Goal: Transaction & Acquisition: Purchase product/service

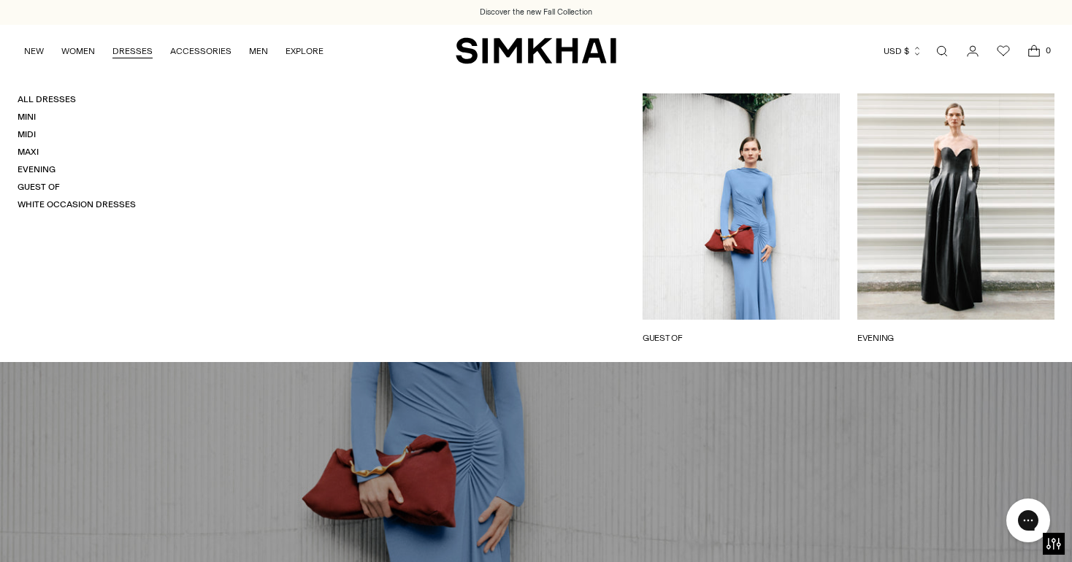
click at [29, 105] on h4 "All Dresses" at bounding box center [77, 99] width 118 height 12
click at [32, 99] on link "All Dresses" at bounding box center [47, 99] width 58 height 10
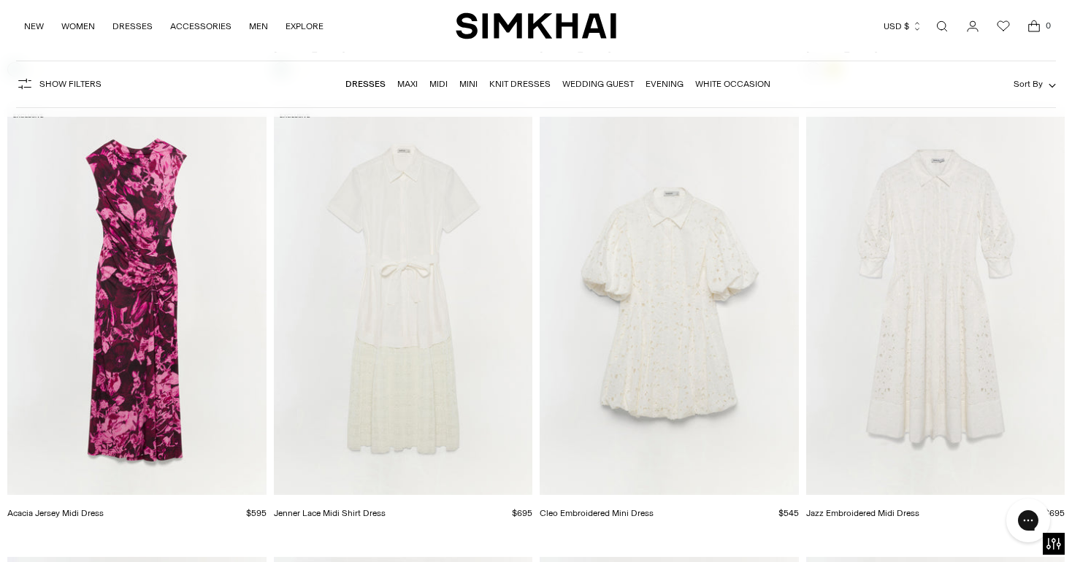
scroll to position [16325, 0]
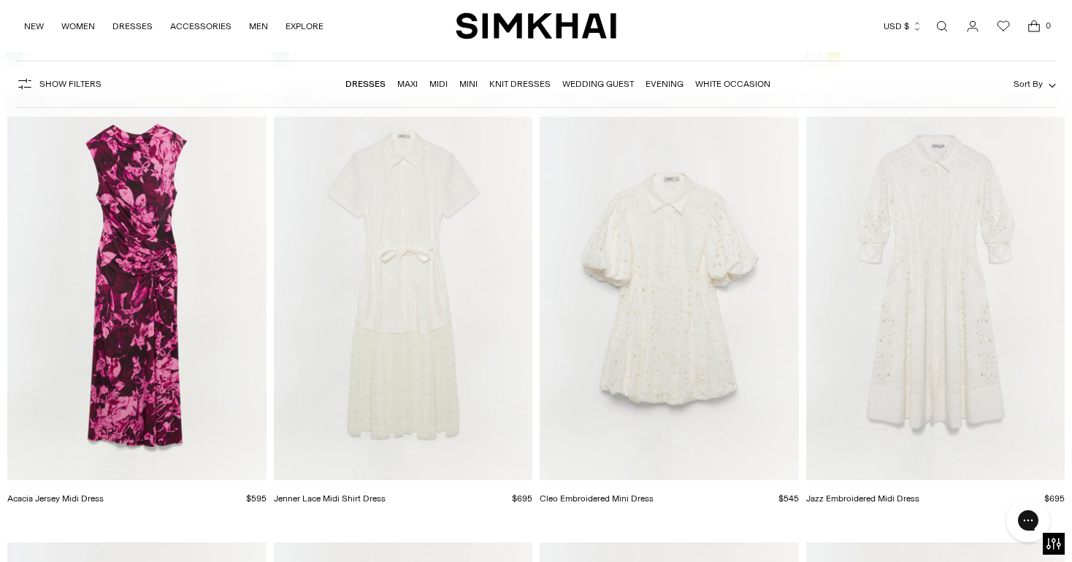
click at [0, 0] on img "Acacia Jersey Midi Dress" at bounding box center [0, 0] width 0 height 0
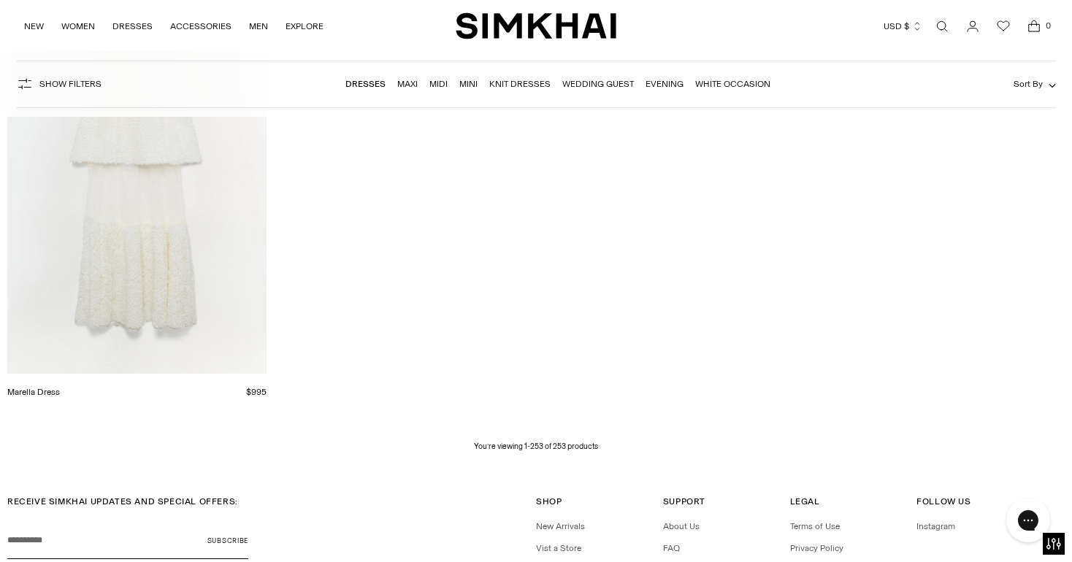
scroll to position [29428, 0]
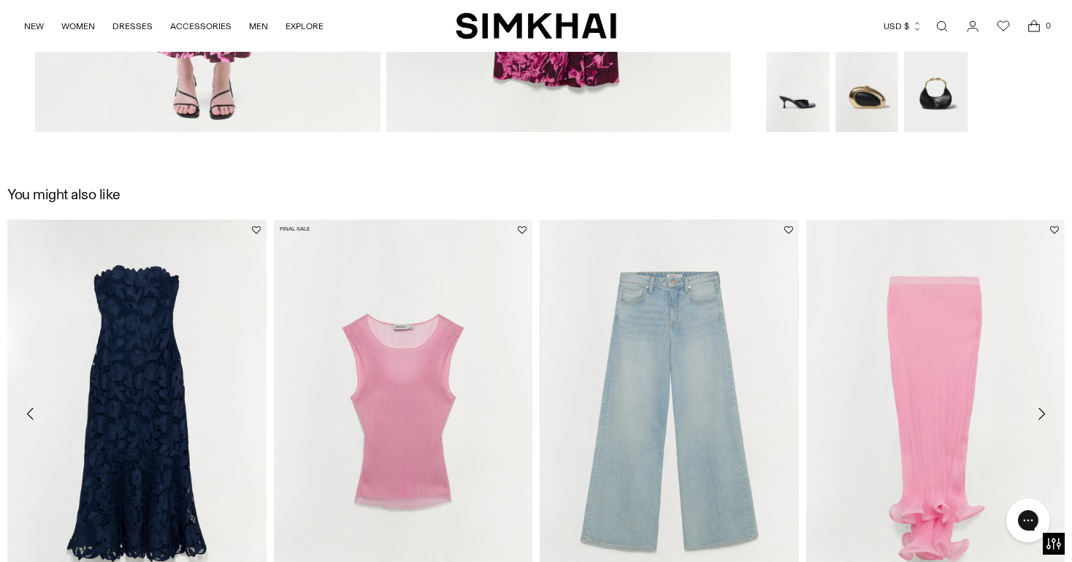
scroll to position [1530, 0]
